Goal: Task Accomplishment & Management: Manage account settings

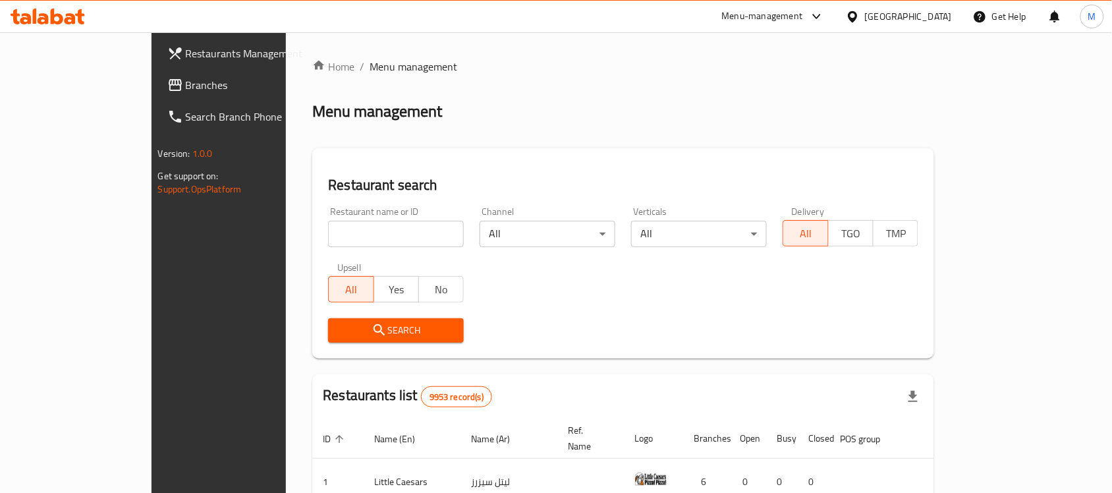
click at [865, 15] on div at bounding box center [855, 16] width 19 height 14
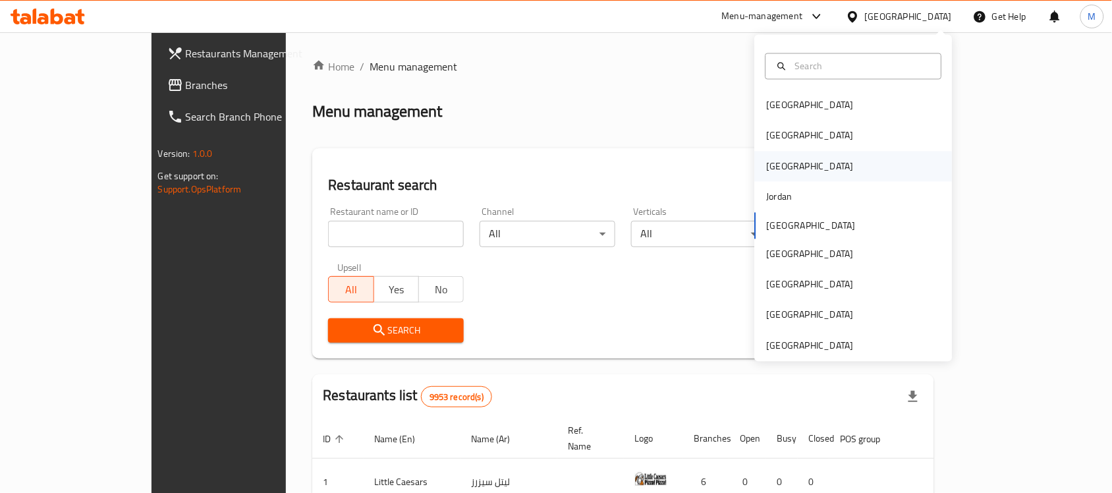
scroll to position [7, 0]
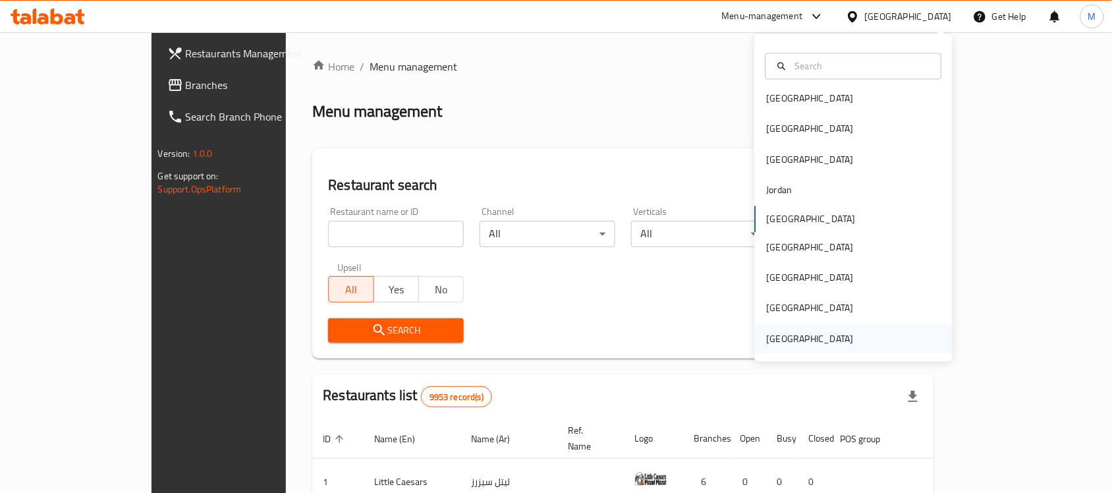
click at [791, 338] on div "[GEOGRAPHIC_DATA]" at bounding box center [810, 338] width 87 height 14
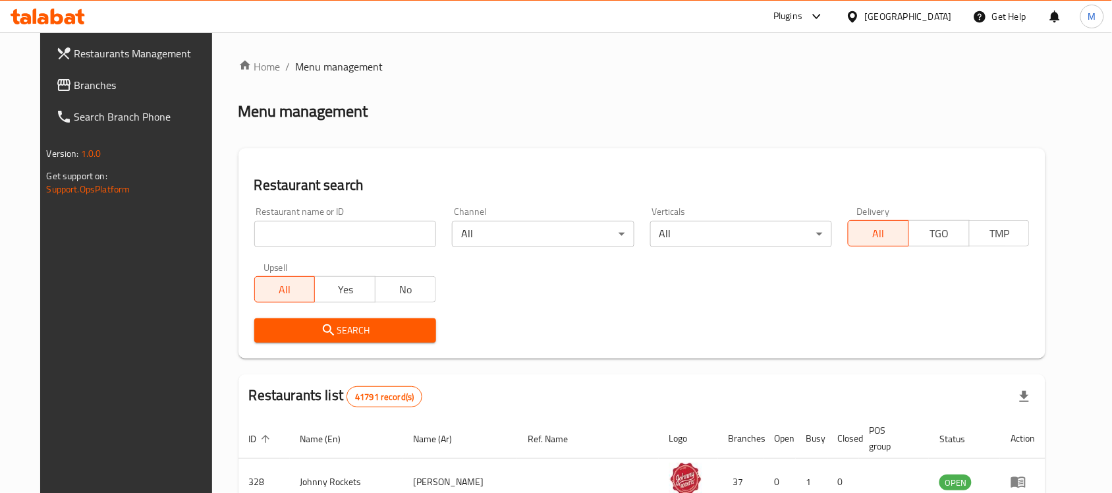
click at [102, 89] on span "Branches" at bounding box center [144, 85] width 141 height 16
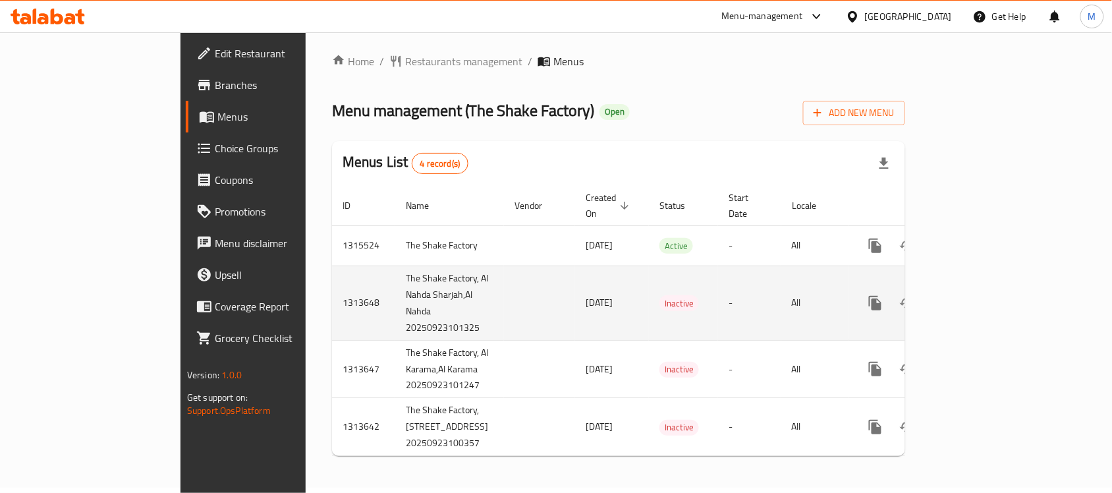
scroll to position [24, 0]
click at [395, 275] on td "The Shake Factory, Al Nahda Sharjah,Al Nahda 20250923101325" at bounding box center [449, 302] width 109 height 74
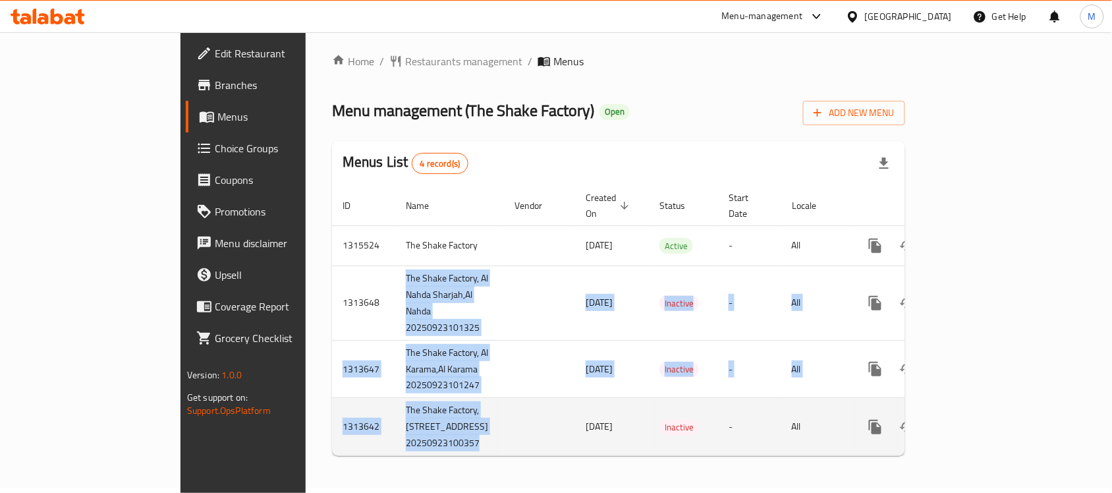
drag, startPoint x: 307, startPoint y: 275, endPoint x: 340, endPoint y: 417, distance: 145.4
click at [340, 417] on tbody "1315524 The Shake Factory 02/10/2025 Active - All 1313648 The Shake Factory, Al…" at bounding box center [664, 340] width 665 height 231
click at [395, 417] on td "The Shake Factory, Al Nahda 2,Al Nahda 2 20250923100357" at bounding box center [449, 427] width 109 height 58
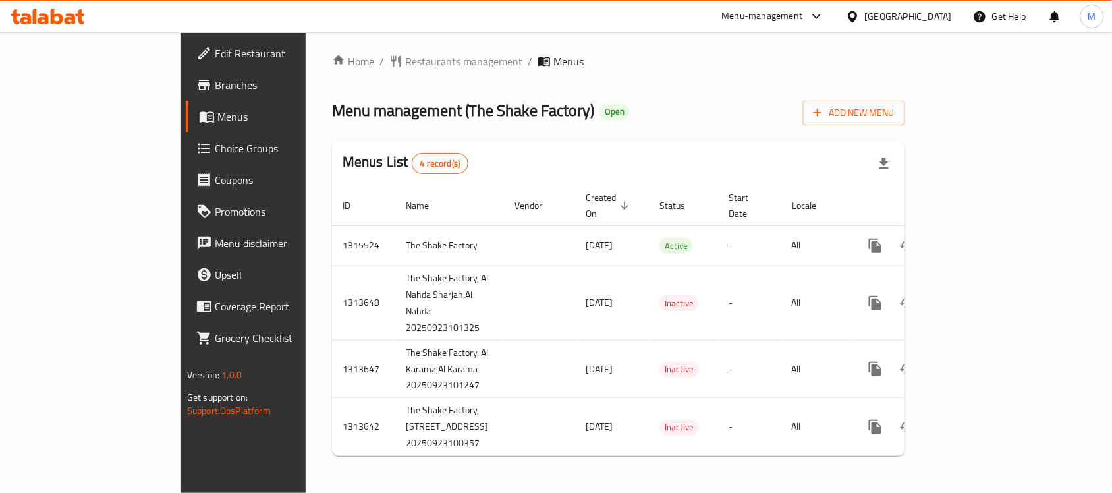
click at [65, 15] on icon at bounding box center [48, 17] width 74 height 16
